Goal: Check status: Check status

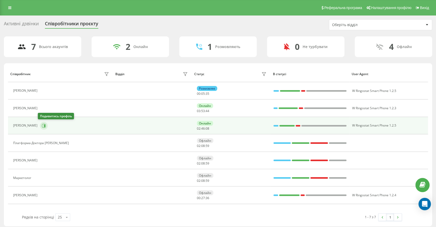
click at [44, 125] on icon at bounding box center [44, 125] width 1 height 3
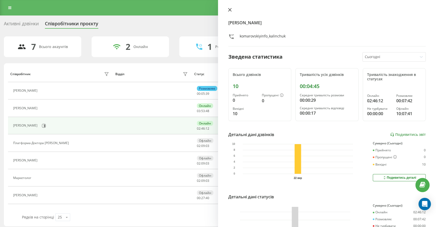
click at [232, 9] on button at bounding box center [230, 10] width 7 height 5
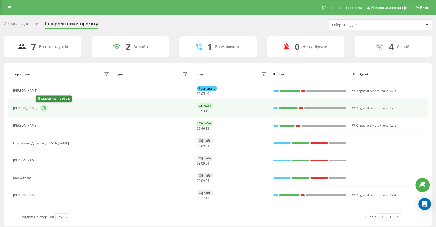
click at [42, 108] on icon at bounding box center [44, 108] width 4 height 4
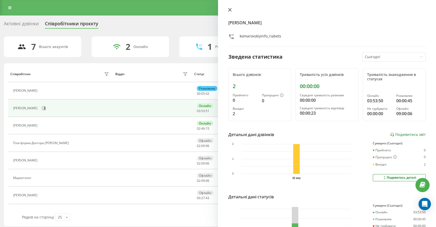
click at [232, 8] on button at bounding box center [230, 10] width 7 height 5
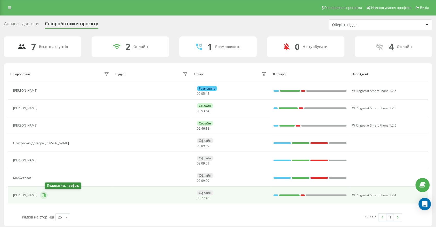
click at [46, 194] on icon at bounding box center [44, 195] width 4 height 4
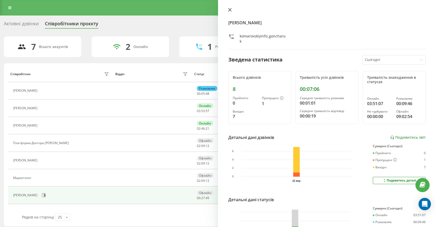
click at [228, 10] on button at bounding box center [230, 10] width 7 height 5
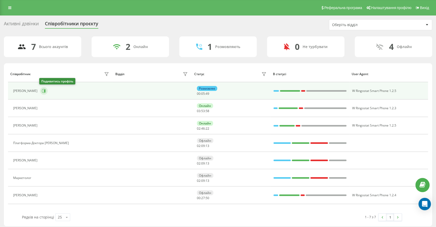
click at [42, 88] on button at bounding box center [44, 91] width 8 height 8
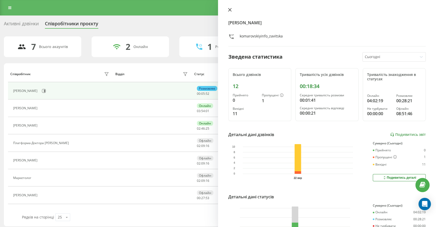
click at [230, 10] on icon at bounding box center [229, 9] width 3 height 3
